Goal: Information Seeking & Learning: Learn about a topic

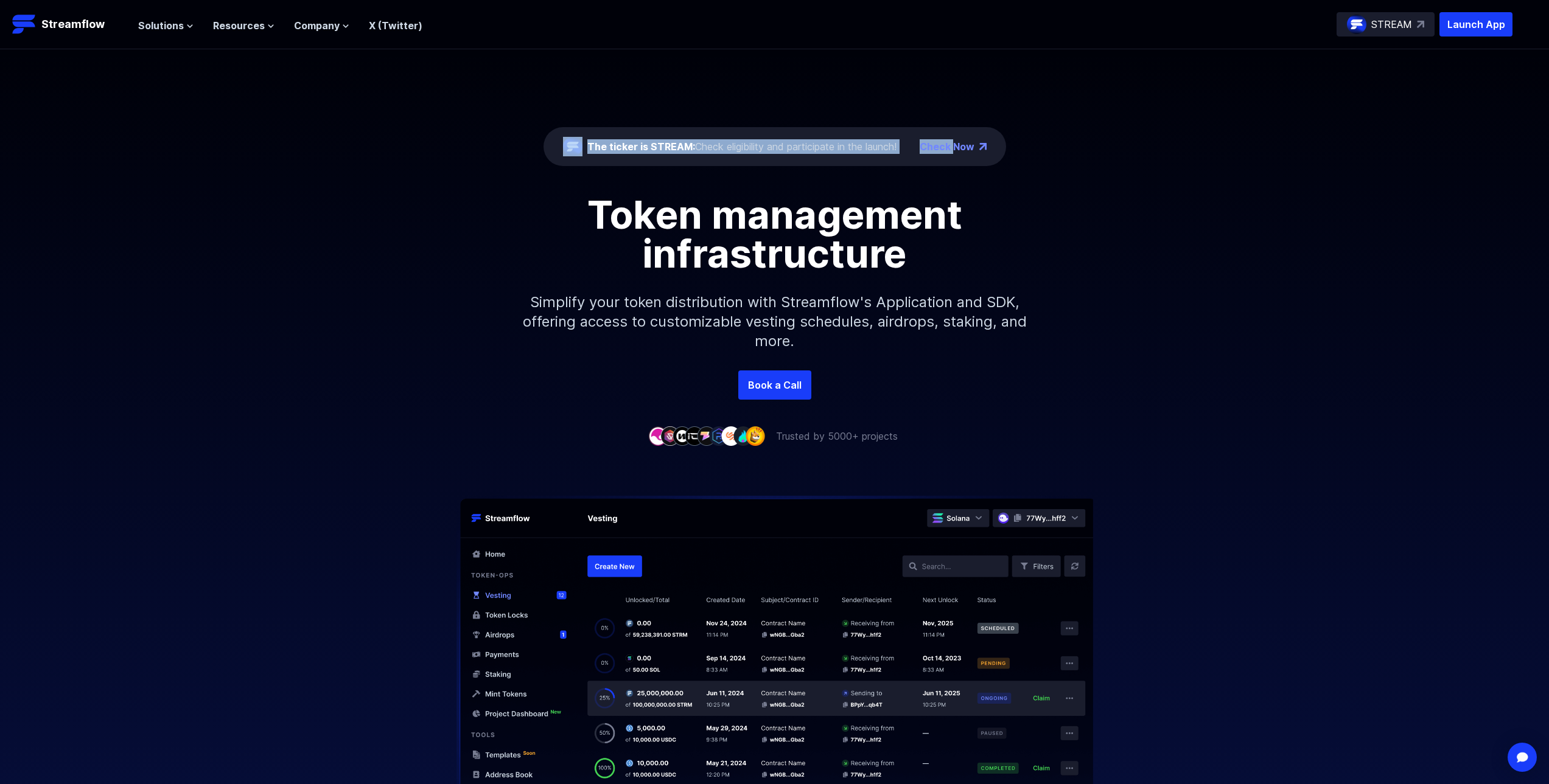
drag, startPoint x: 950, startPoint y: 137, endPoint x: 277, endPoint y: 48, distance: 678.9
click at [341, 51] on div "The ticker is STREAM: Check eligibility and participate in the launch! Check No…" at bounding box center [774, 209] width 1549 height 321
click at [219, 23] on span "Resources" at bounding box center [239, 25] width 52 height 14
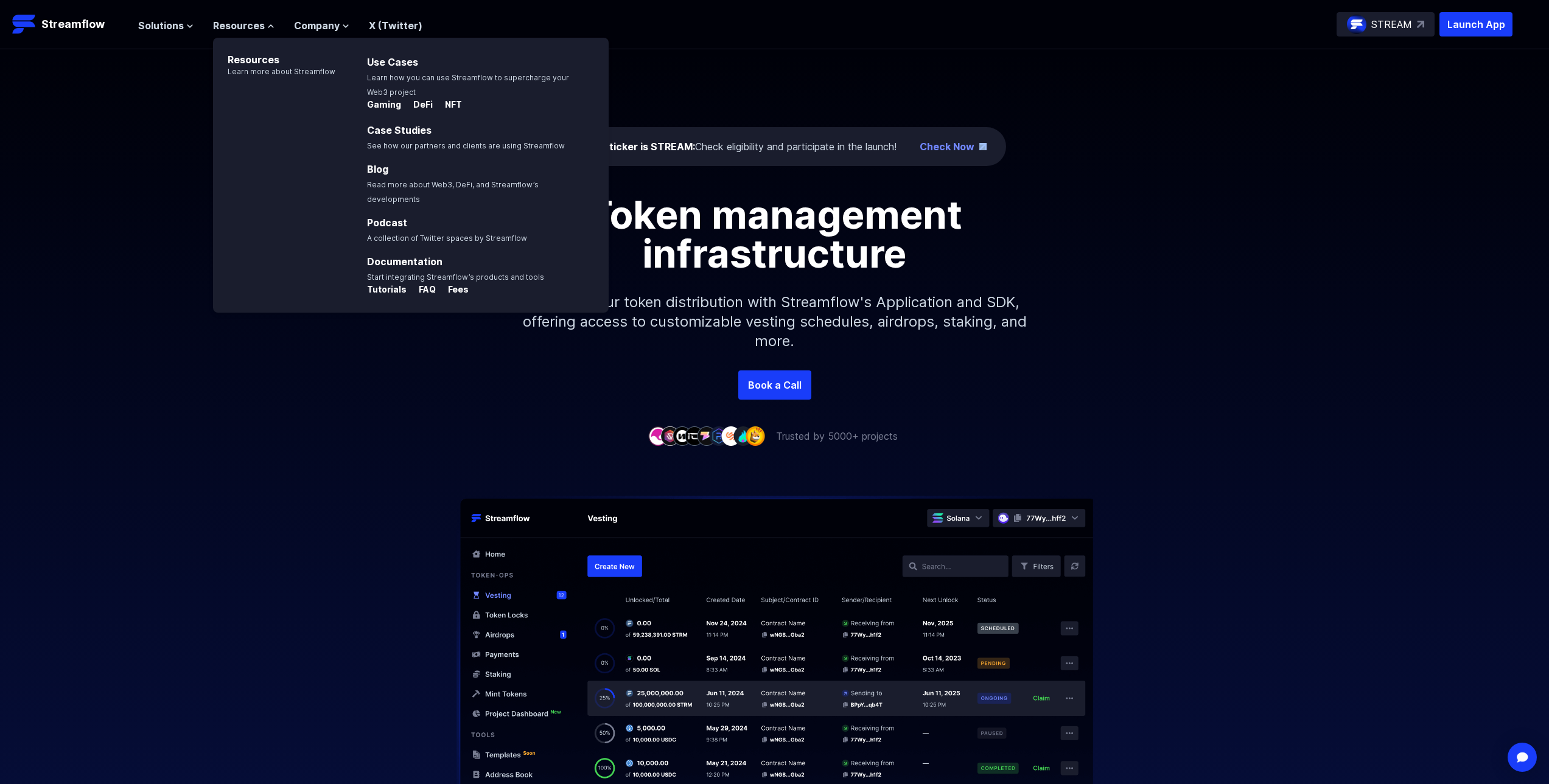
click at [1050, 143] on div "The ticker is STREAM: Check eligibility and participate in the launch! Check No…" at bounding box center [774, 209] width 1549 height 321
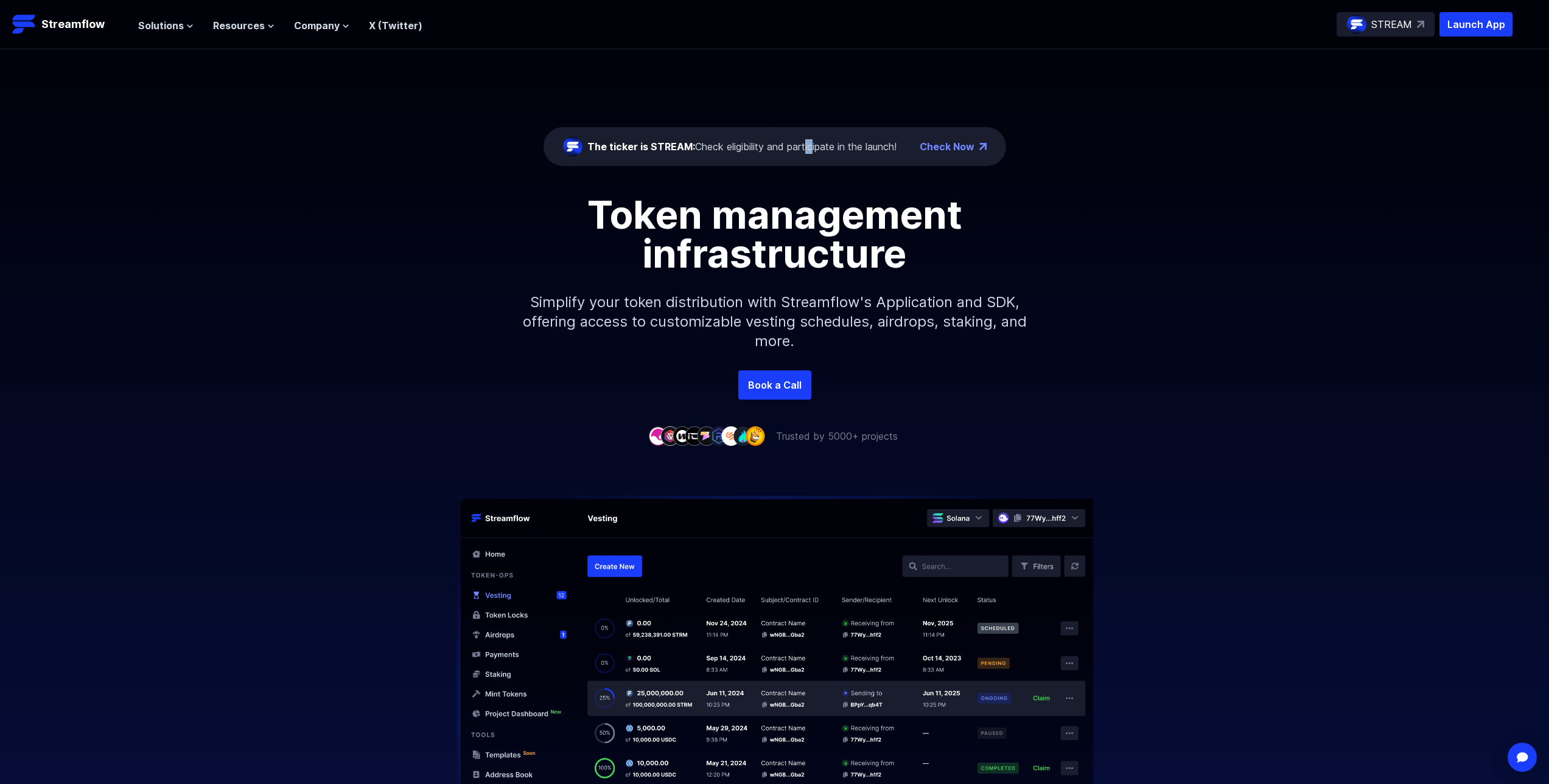
drag, startPoint x: 810, startPoint y: 146, endPoint x: 801, endPoint y: 150, distance: 9.8
click at [804, 149] on div "The ticker is STREAM: Check eligibility and participate in the launch!" at bounding box center [741, 147] width 309 height 14
click at [939, 156] on div "The ticker is STREAM: Check eligibility and participate in the launch! Check Now" at bounding box center [775, 147] width 462 height 39
click at [956, 146] on link "Check Now" at bounding box center [947, 147] width 55 height 14
click at [156, 29] on span "Solutions" at bounding box center [161, 25] width 45 height 14
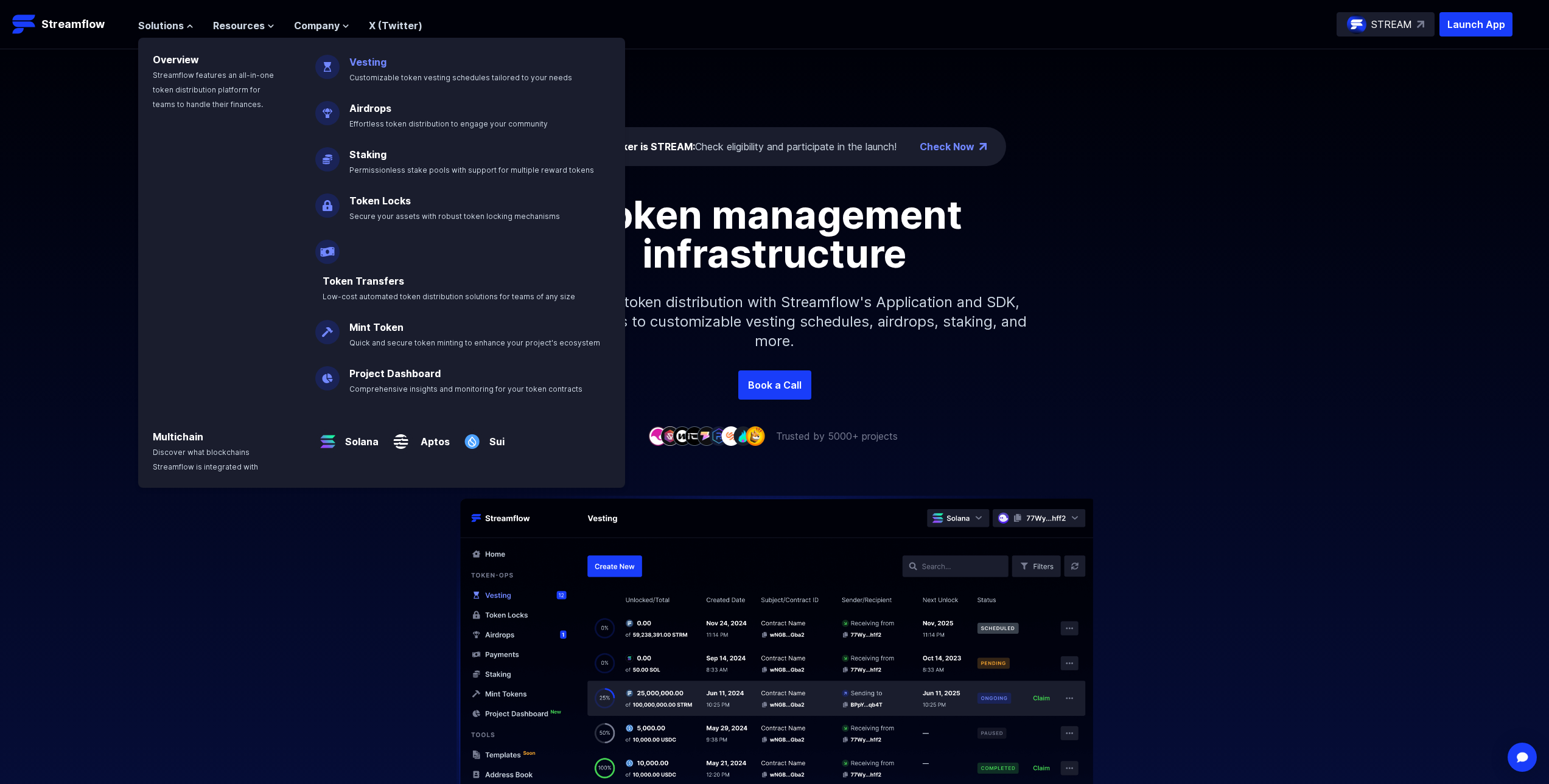
click at [391, 75] on span "Customizable token vesting schedules tailored to your needs" at bounding box center [460, 77] width 223 height 9
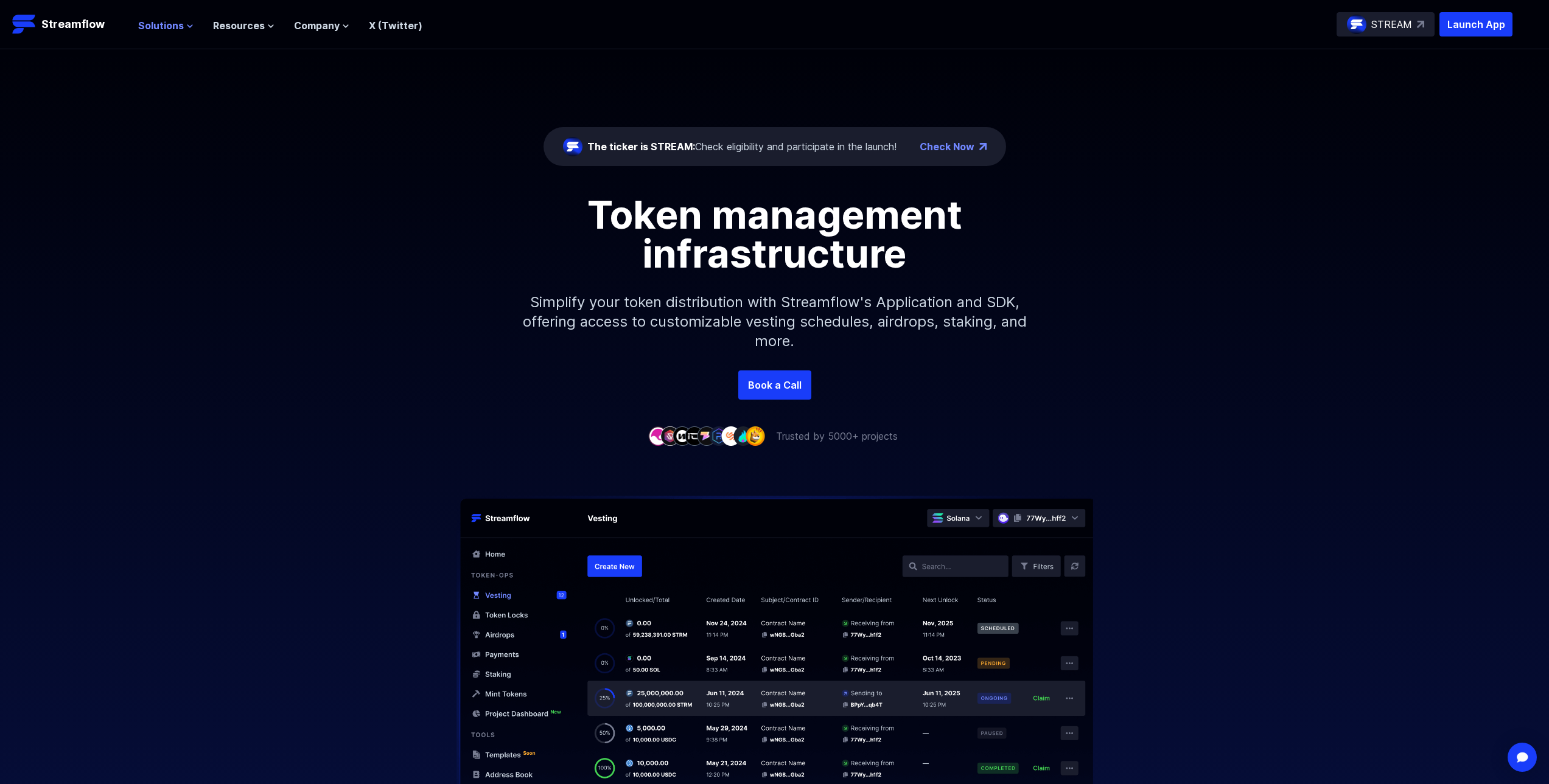
click at [157, 29] on span "Solutions" at bounding box center [161, 25] width 45 height 14
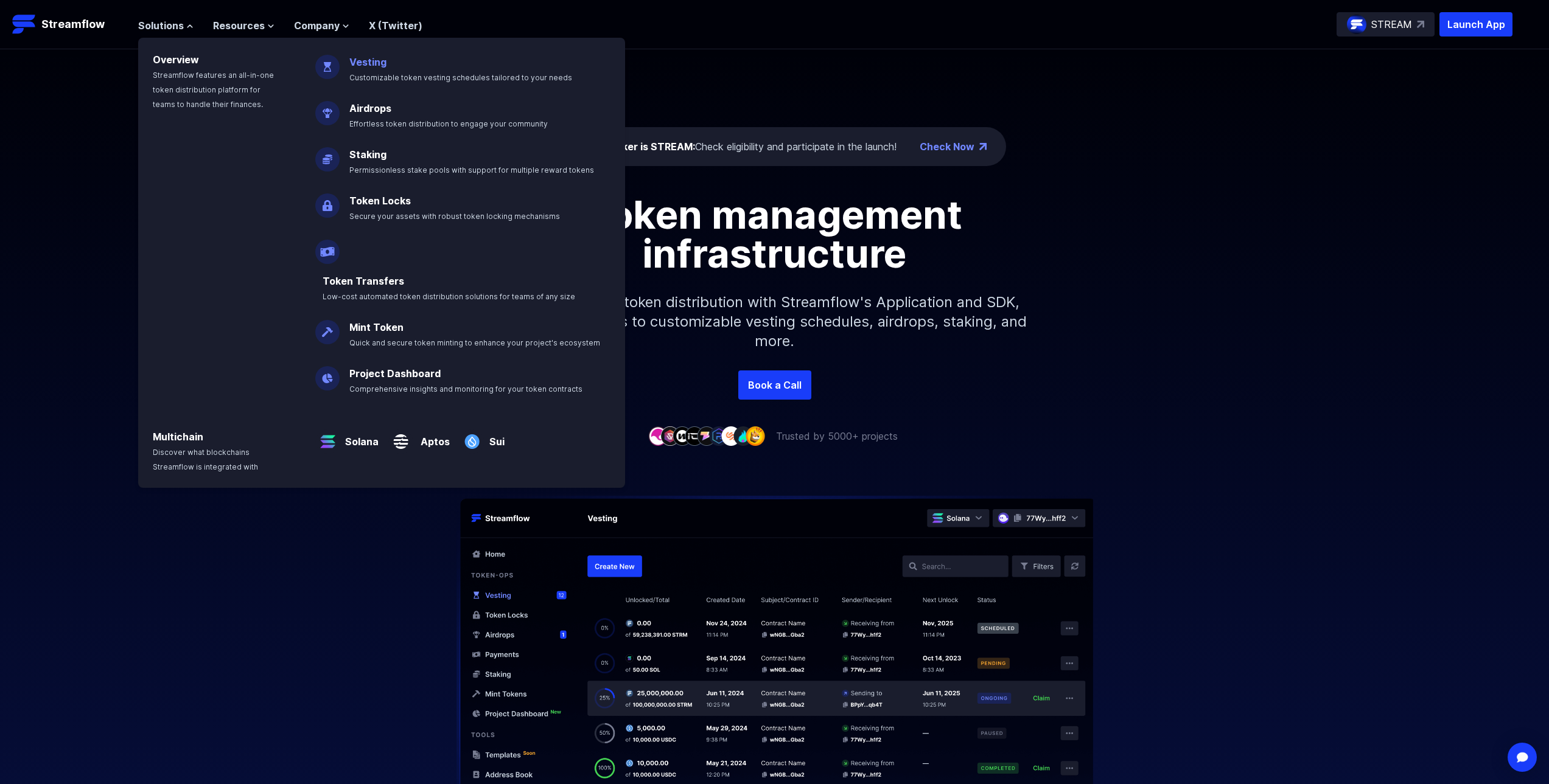
click at [373, 68] on link "Vesting" at bounding box center [368, 62] width 37 height 12
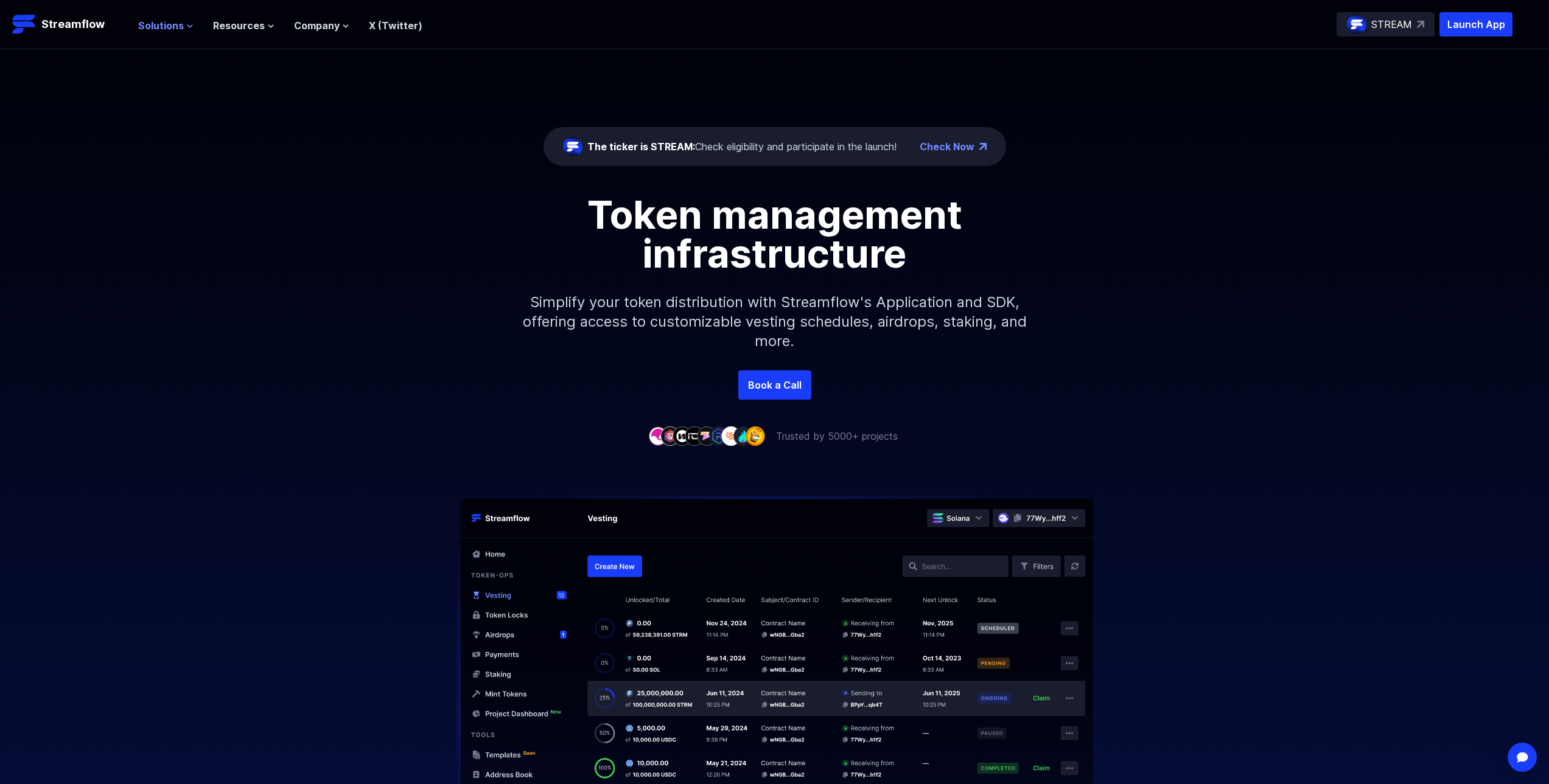
click at [163, 32] on span "Solutions" at bounding box center [161, 25] width 45 height 14
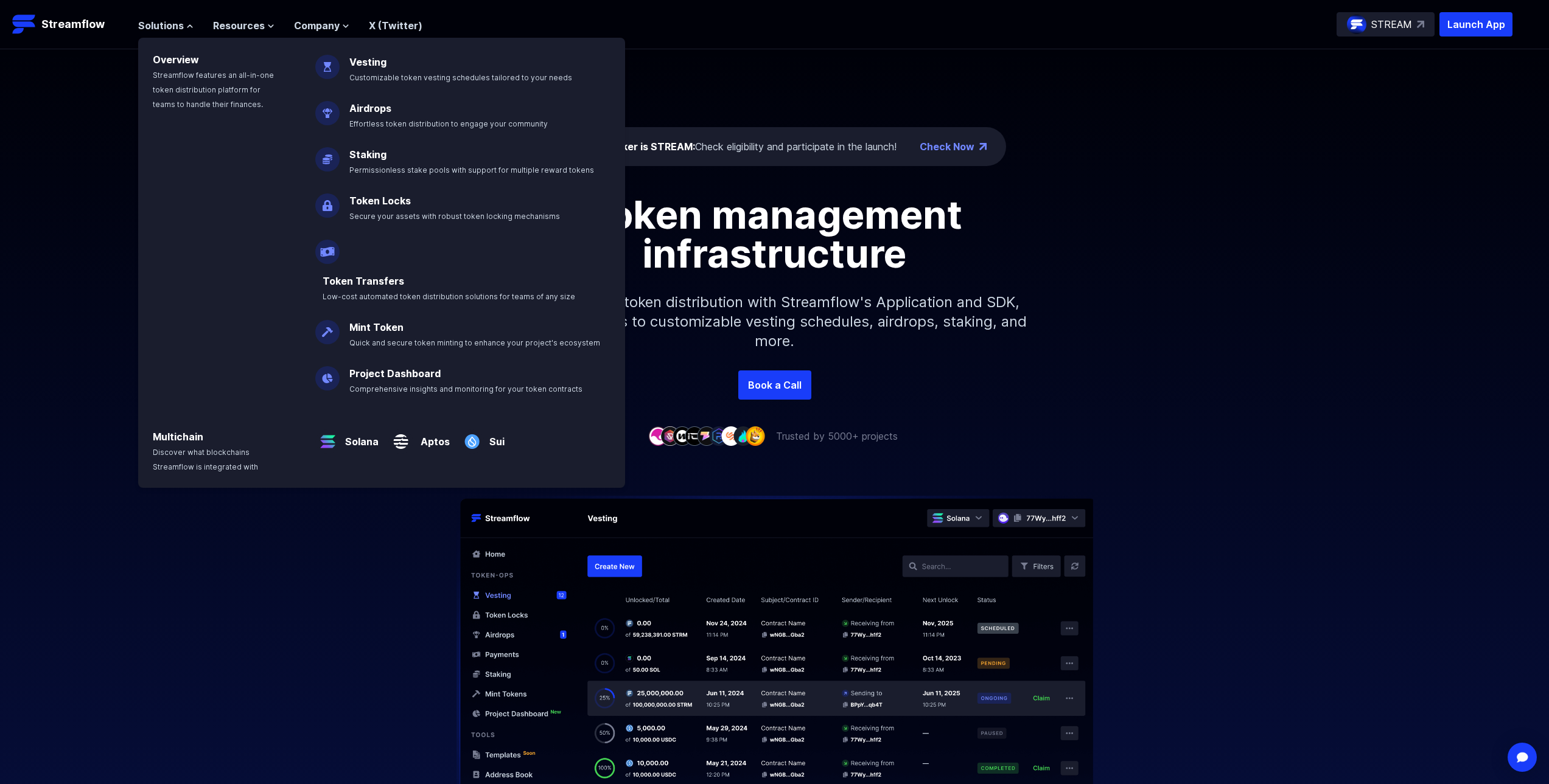
click at [372, 120] on span "Effortless token distribution to engage your community" at bounding box center [448, 124] width 198 height 9
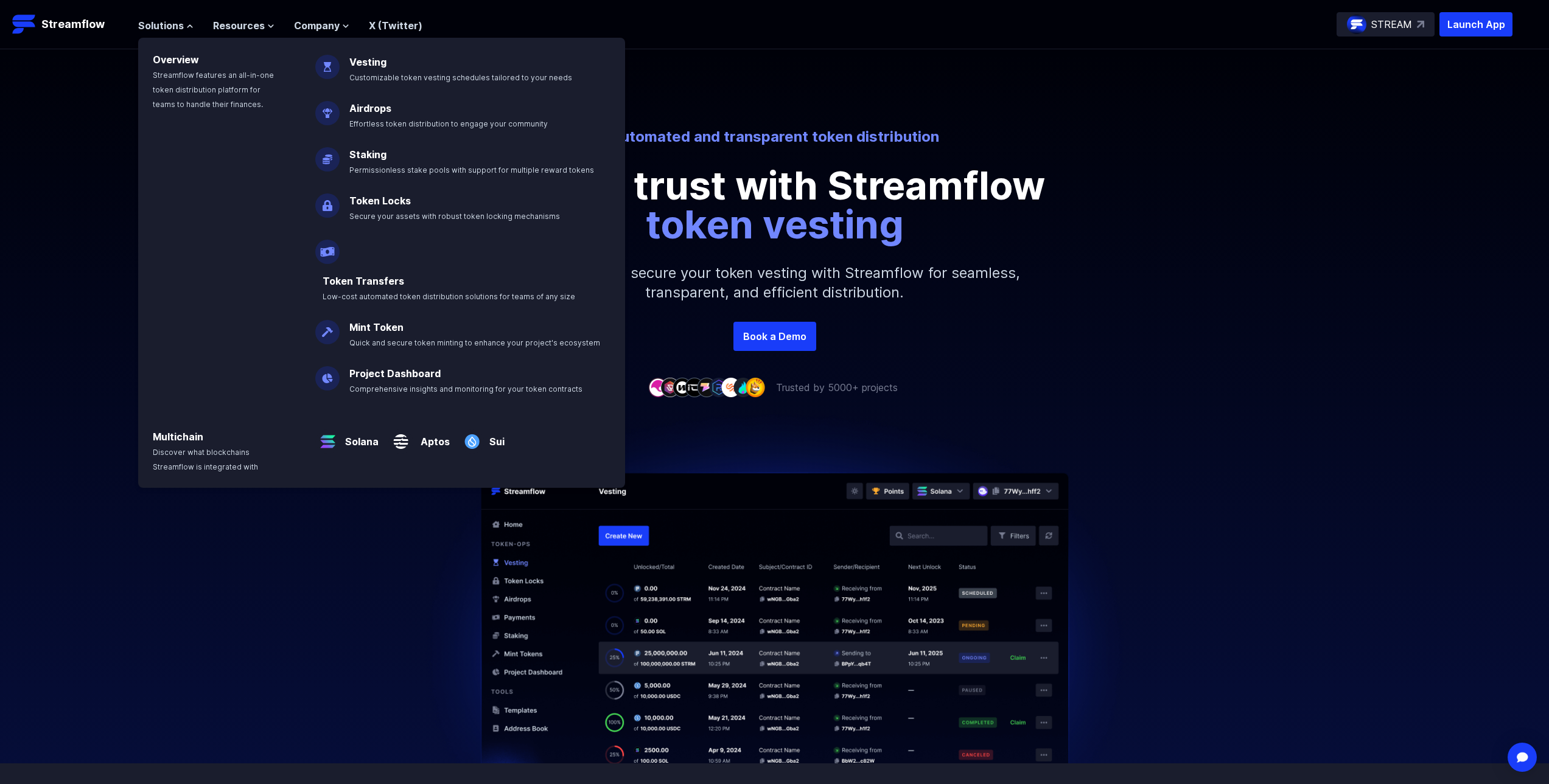
drag, startPoint x: 1286, startPoint y: 128, endPoint x: 1314, endPoint y: 88, distance: 48.8
click at [1286, 128] on div "Automated and transparent token distribution Foster trust with Streamflow token…" at bounding box center [774, 185] width 1549 height 273
